Goal: Task Accomplishment & Management: Use online tool/utility

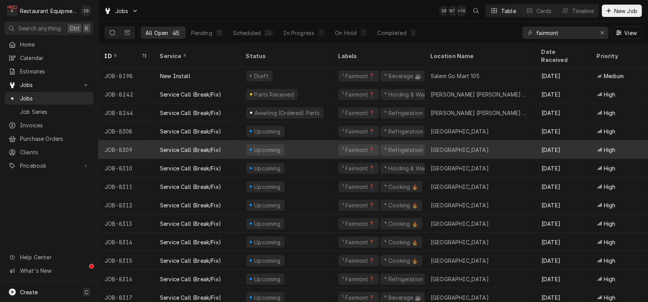
scroll to position [116, 0]
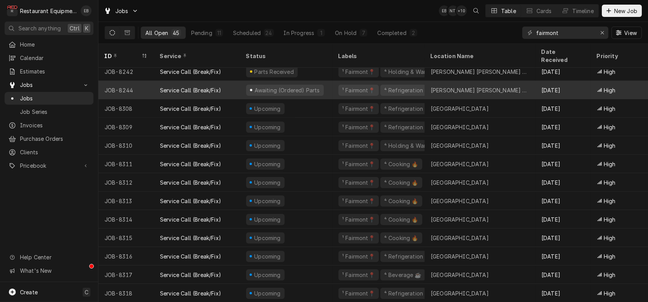
click at [341, 85] on div "¹ Fairmont📍 ⁴ Refrigeration ❄️" at bounding box center [378, 90] width 92 height 18
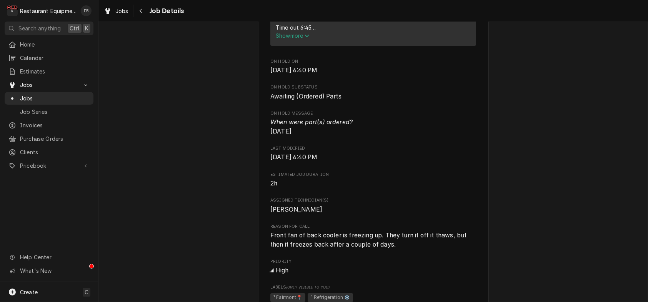
scroll to position [385, 0]
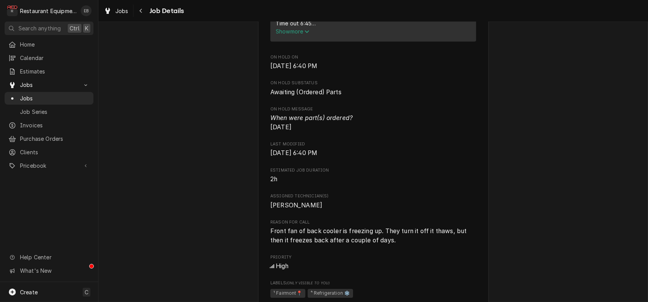
click at [305, 34] on icon "Service Summary" at bounding box center [307, 31] width 5 height 5
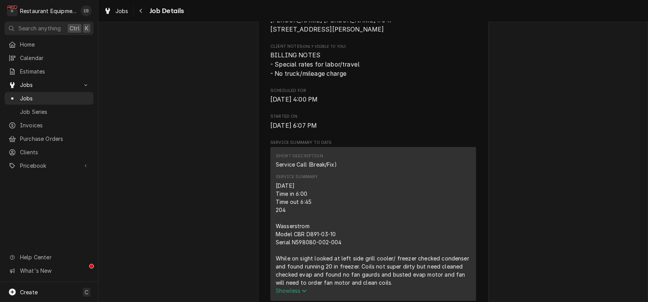
scroll to position [205, 0]
click at [110, 11] on icon "Dynamic Content Wrapper" at bounding box center [107, 11] width 5 height 6
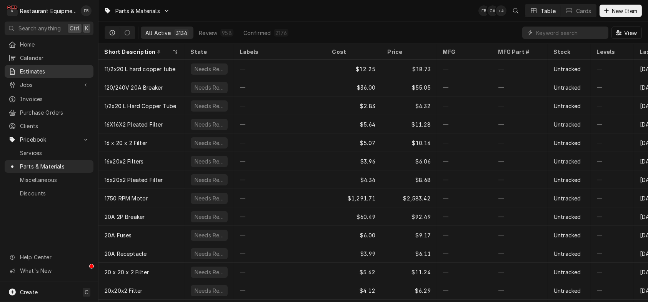
click at [59, 73] on span "Estimates" at bounding box center [55, 71] width 70 height 8
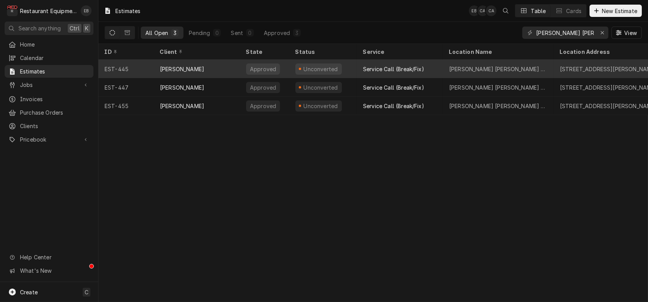
click at [224, 66] on div "Bob Evans" at bounding box center [197, 69] width 86 height 18
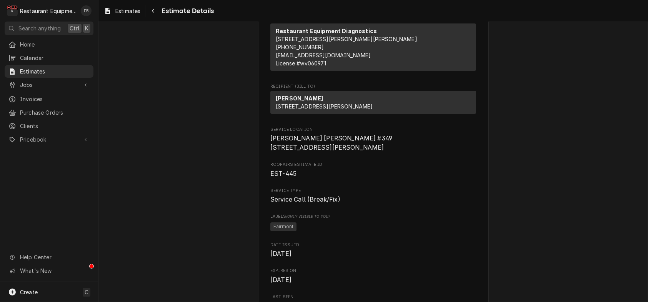
scroll to position [77, 0]
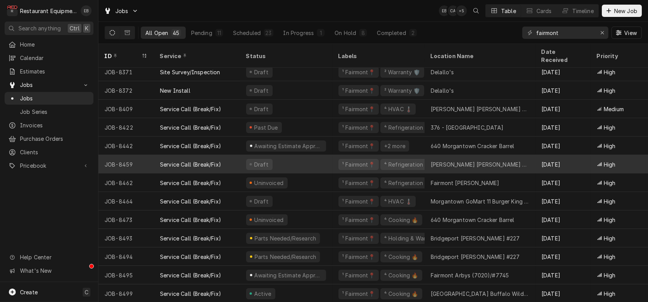
scroll to position [596, 0]
click at [302, 157] on div "Draft" at bounding box center [286, 164] width 92 height 18
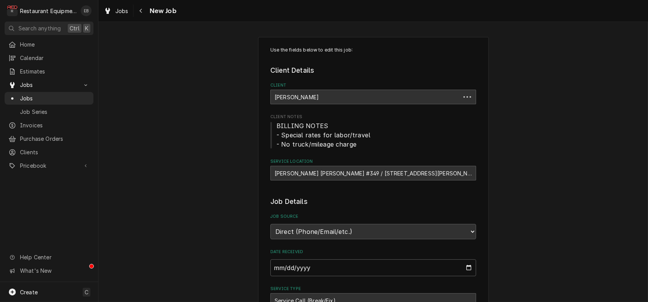
type textarea "x"
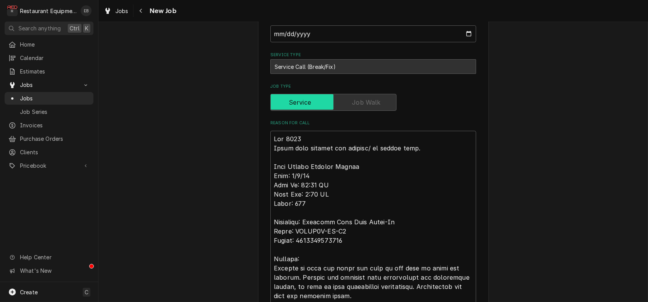
scroll to position [231, 0]
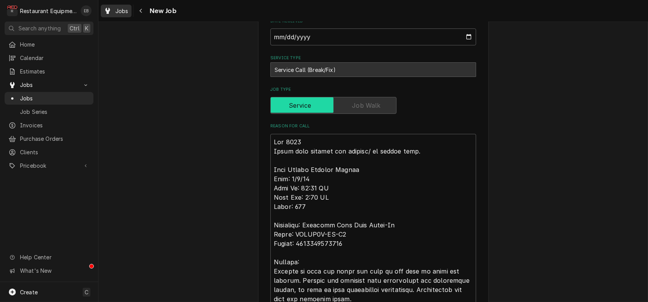
click at [129, 14] on span "Jobs" at bounding box center [121, 11] width 13 height 8
